Goal: Transaction & Acquisition: Book appointment/travel/reservation

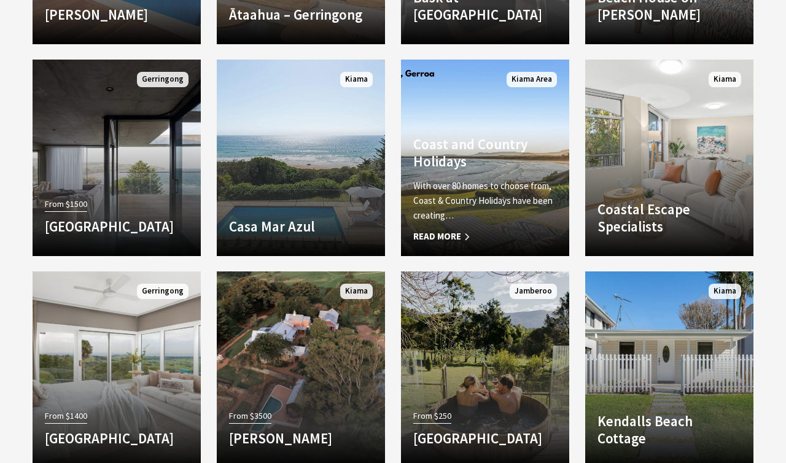
scroll to position [794, 0]
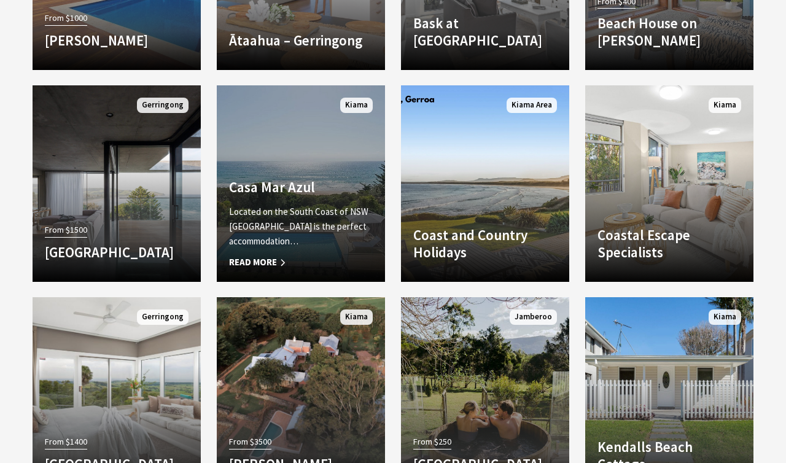
click at [255, 263] on span "Read More" at bounding box center [301, 262] width 144 height 15
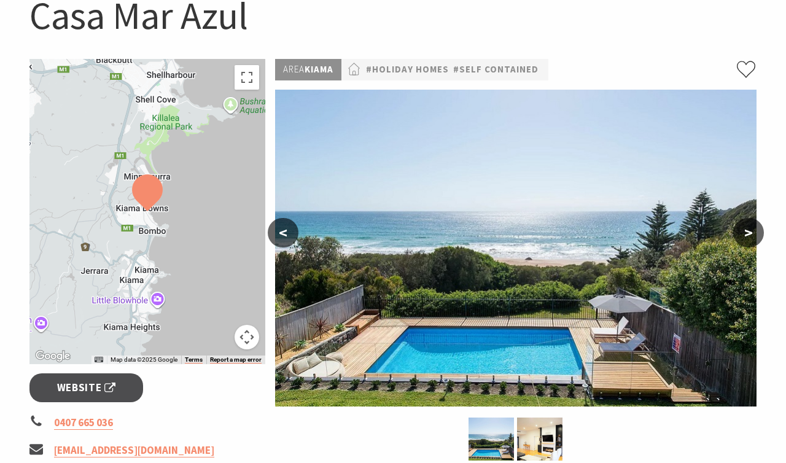
scroll to position [135, 0]
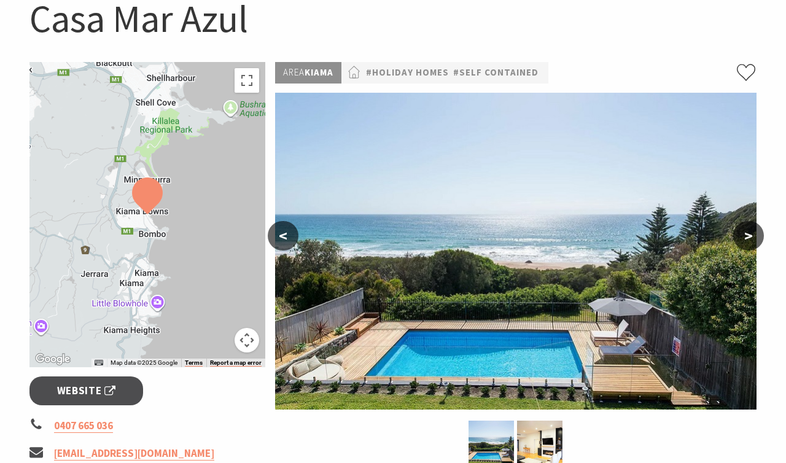
click at [751, 231] on button ">" at bounding box center [748, 235] width 31 height 29
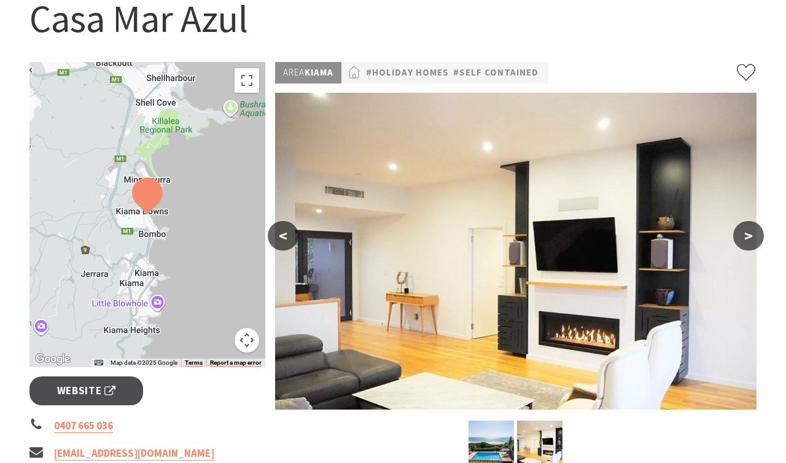
click at [751, 231] on button ">" at bounding box center [748, 235] width 31 height 29
click at [752, 238] on button ">" at bounding box center [748, 235] width 31 height 29
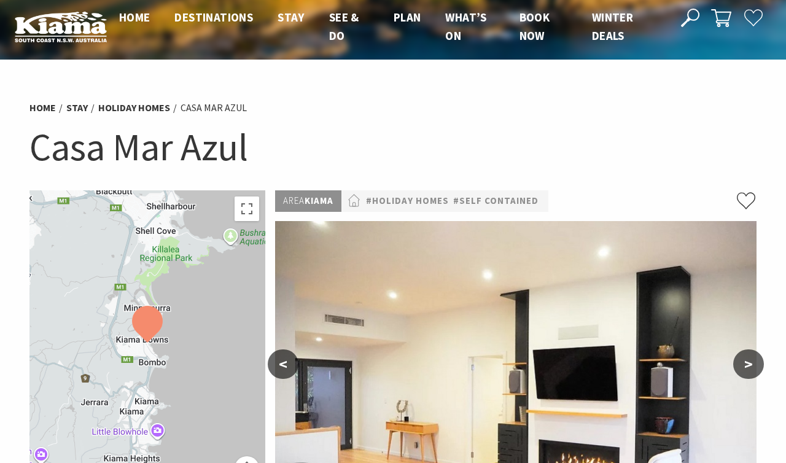
scroll to position [0, 0]
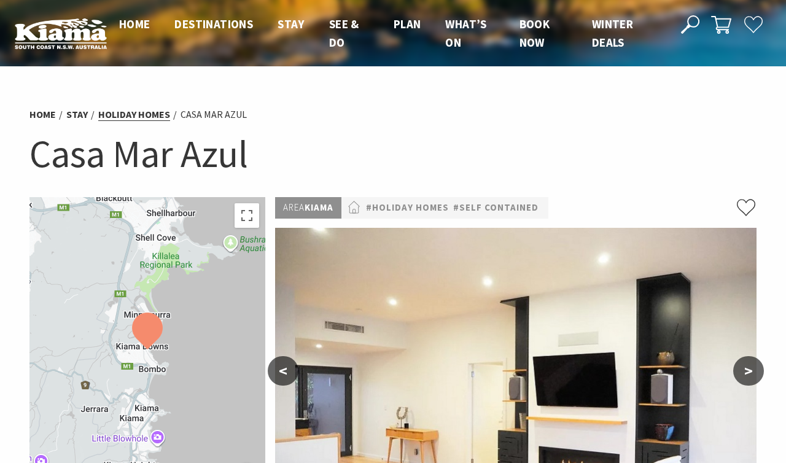
click at [128, 110] on link "Holiday Homes" at bounding box center [134, 114] width 72 height 13
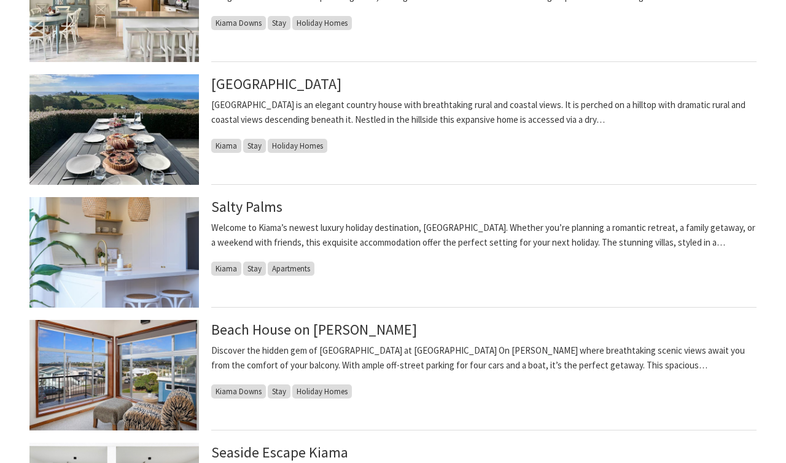
scroll to position [423, 0]
